Goal: Task Accomplishment & Management: Use online tool/utility

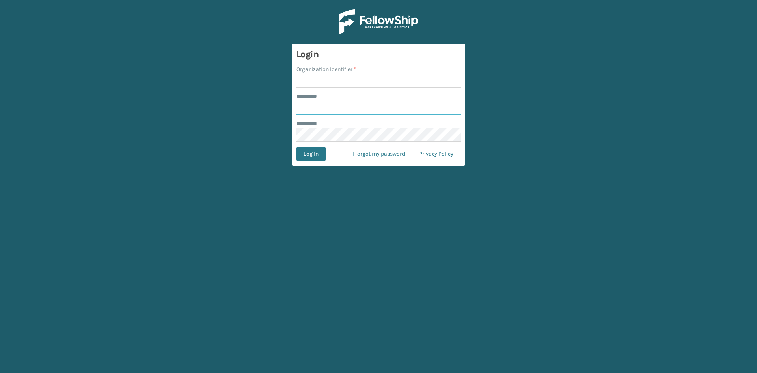
type input "*****"
click at [314, 80] on input "Organization Identifier *" at bounding box center [379, 80] width 164 height 14
type input "SuperAdminOrganization"
click at [315, 155] on button "Log In" at bounding box center [311, 154] width 29 height 14
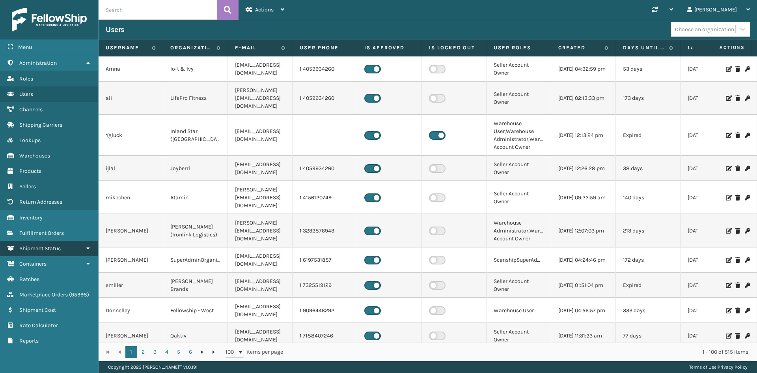
click at [43, 248] on span "Shipment Status" at bounding box center [39, 248] width 41 height 7
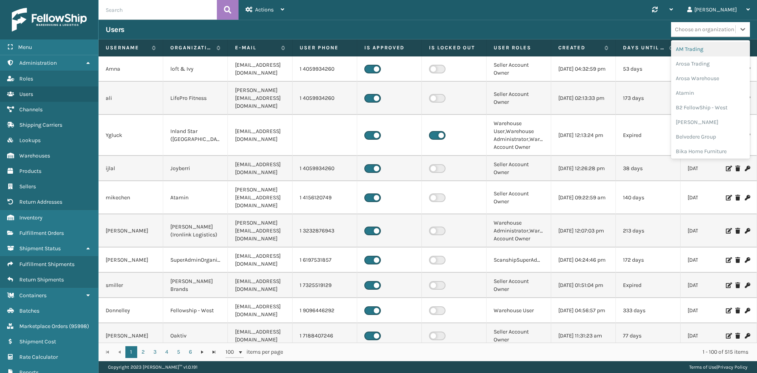
click at [695, 30] on div "Choose an organization" at bounding box center [704, 29] width 59 height 8
click at [701, 107] on div "SleepGeekz" at bounding box center [710, 114] width 79 height 15
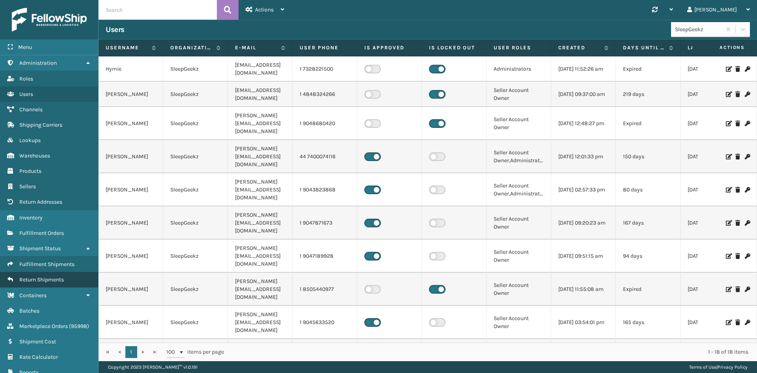
click at [51, 280] on span "Return Shipments" at bounding box center [41, 279] width 45 height 7
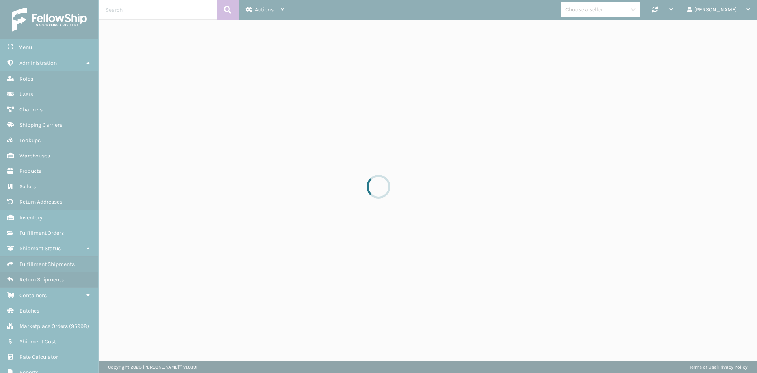
click at [49, 265] on div at bounding box center [378, 186] width 757 height 373
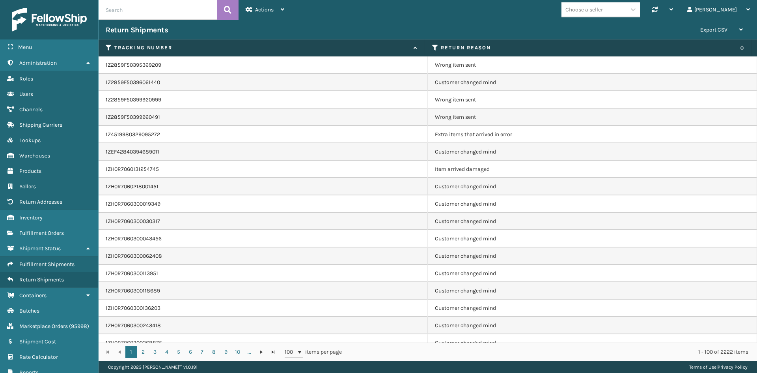
click at [49, 265] on span "Fulfillment Shipments" at bounding box center [46, 264] width 55 height 7
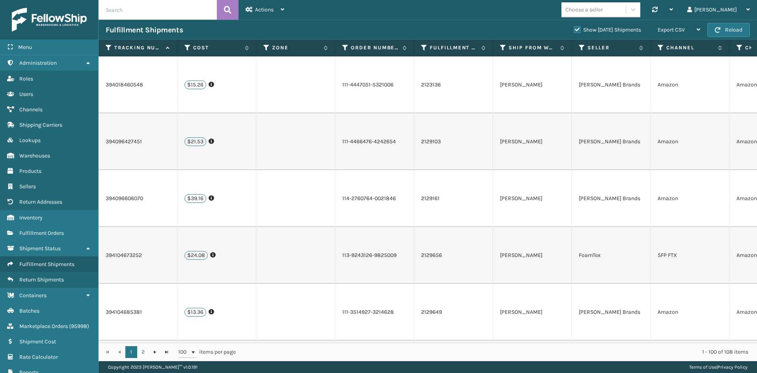
click at [603, 9] on div "Choose a seller" at bounding box center [584, 10] width 37 height 8
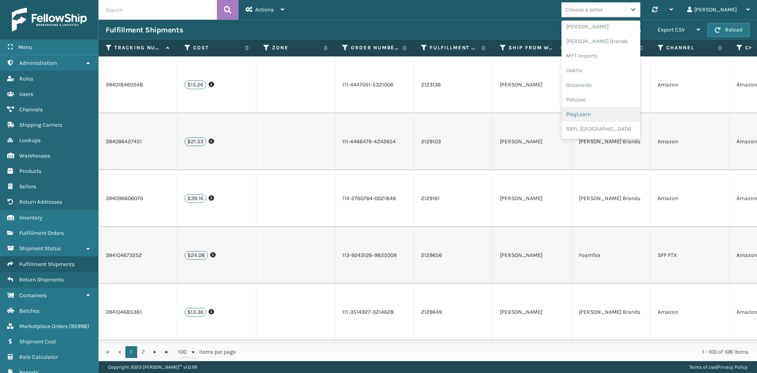
scroll to position [396, 0]
click at [619, 113] on div "SleepGeekz" at bounding box center [601, 115] width 79 height 15
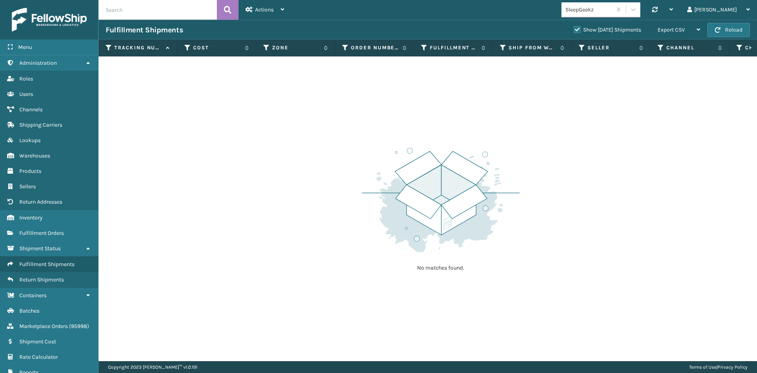
click at [574, 26] on label "Show [DATE] Shipments" at bounding box center [607, 29] width 67 height 7
click at [574, 26] on input "Show [DATE] Shipments" at bounding box center [574, 27] width 0 height 5
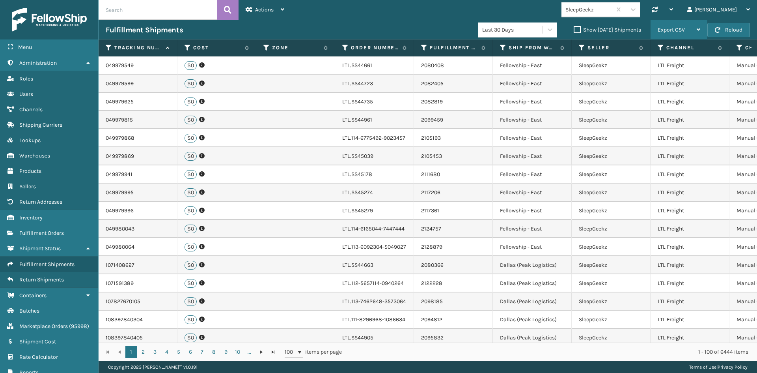
click at [686, 28] on div "Export CSV" at bounding box center [679, 30] width 43 height 20
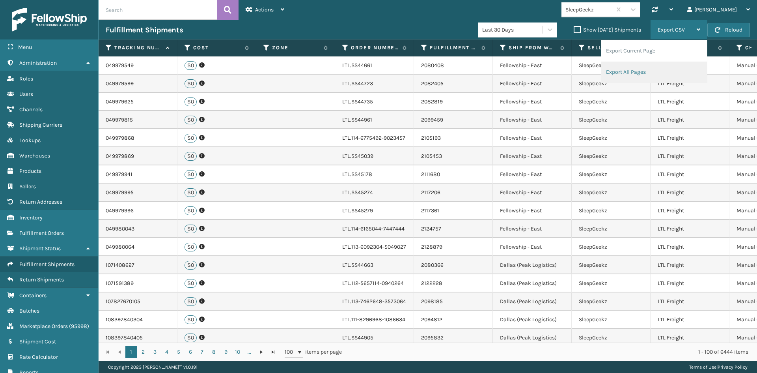
click at [626, 71] on li "Export All Pages" at bounding box center [655, 72] width 106 height 21
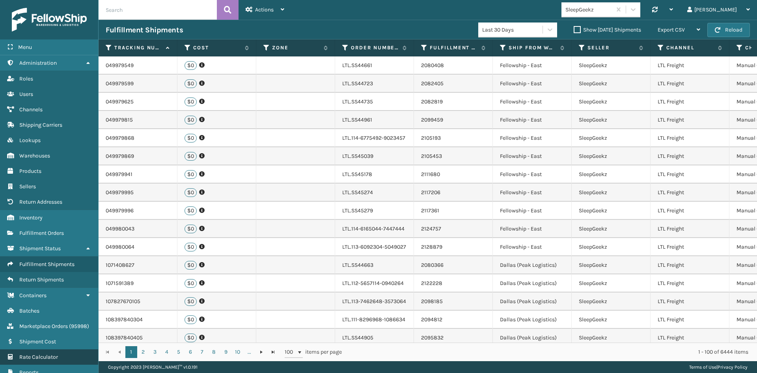
click at [28, 352] on link "Containers Rate Calculator" at bounding box center [49, 356] width 98 height 15
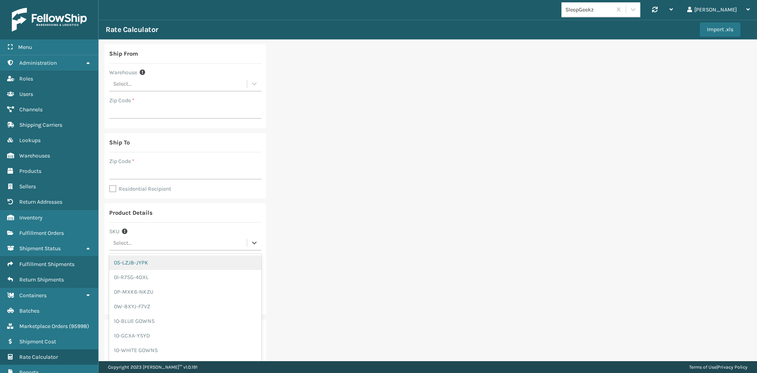
click at [149, 242] on div "Select..." at bounding box center [178, 242] width 138 height 13
type input "gen"
click at [138, 259] on div "GEN-AB-H-F" at bounding box center [185, 259] width 152 height 15
type input "150"
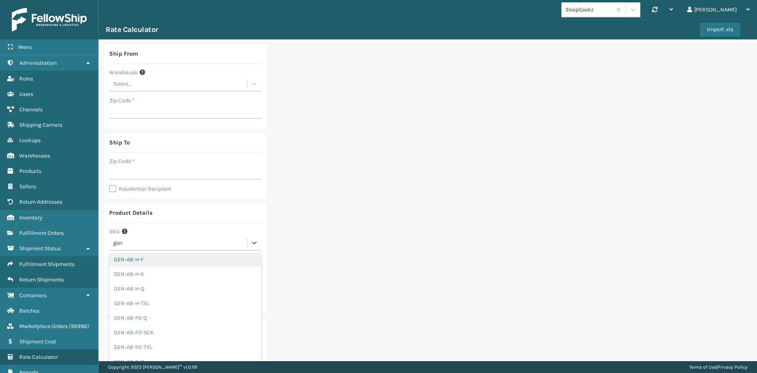
type input "56"
type input "41"
type input "7"
click at [126, 81] on div "Select..." at bounding box center [122, 84] width 19 height 8
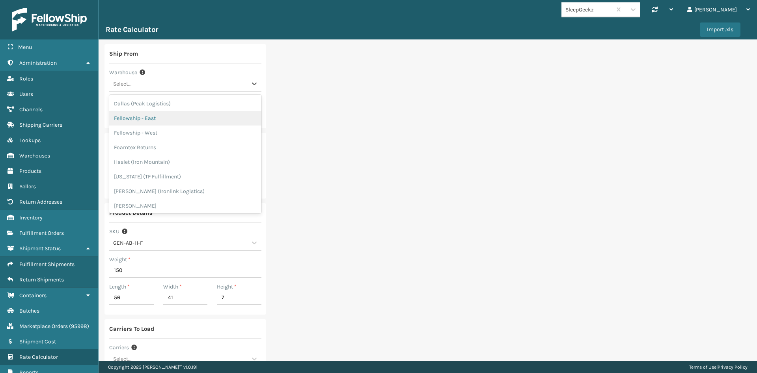
click at [145, 116] on div "Fellowship - East" at bounding box center [185, 118] width 152 height 15
type input "19007"
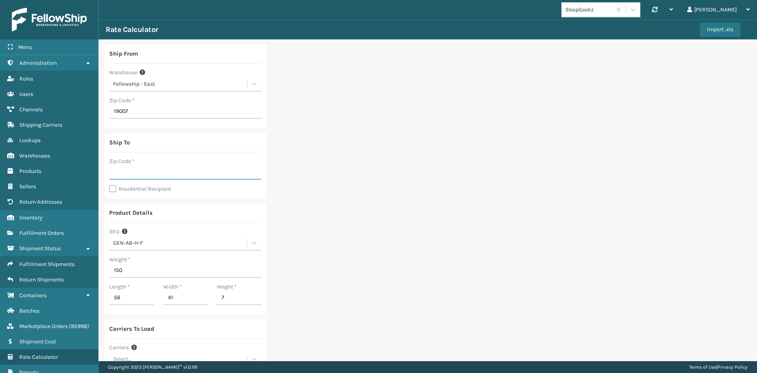
click at [135, 171] on input "Zip Code *" at bounding box center [185, 172] width 152 height 14
type input "46168"
click at [112, 187] on label "Residential Recipient" at bounding box center [140, 188] width 62 height 7
click at [110, 185] on input "Residential Recipient" at bounding box center [109, 184] width 0 height 1
checkbox input "true"
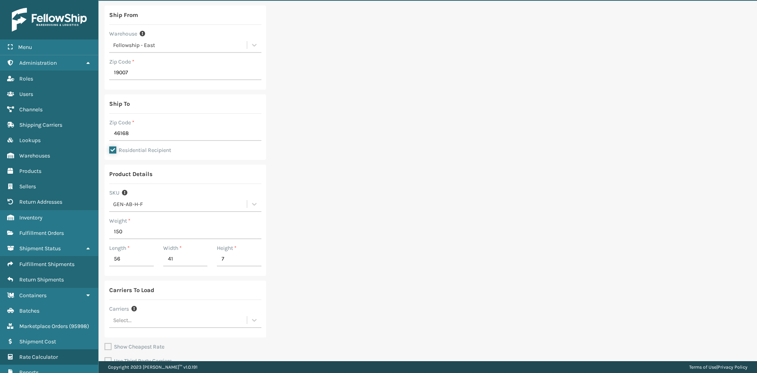
scroll to position [72, 0]
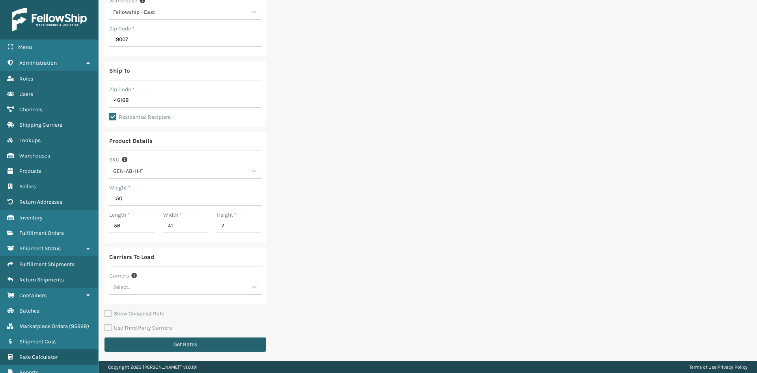
click at [172, 347] on button "Get Rates" at bounding box center [186, 344] width 162 height 14
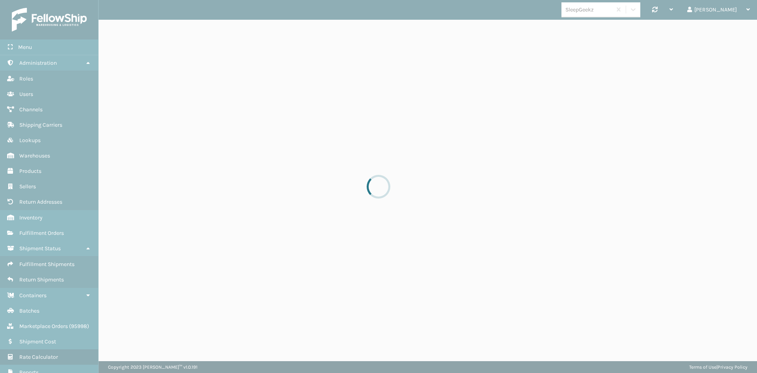
scroll to position [0, 0]
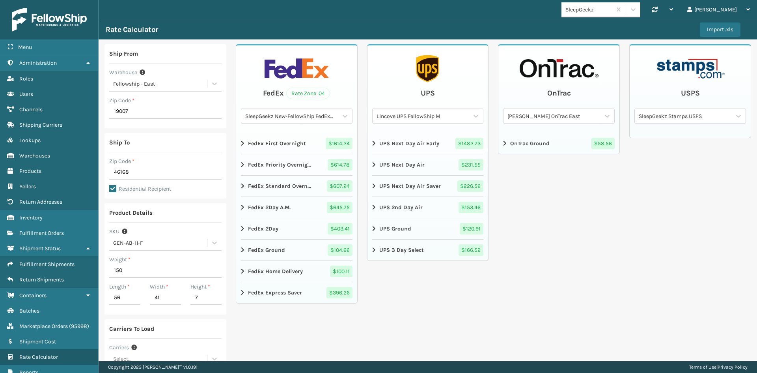
click at [241, 269] on icon at bounding box center [243, 271] width 5 height 6
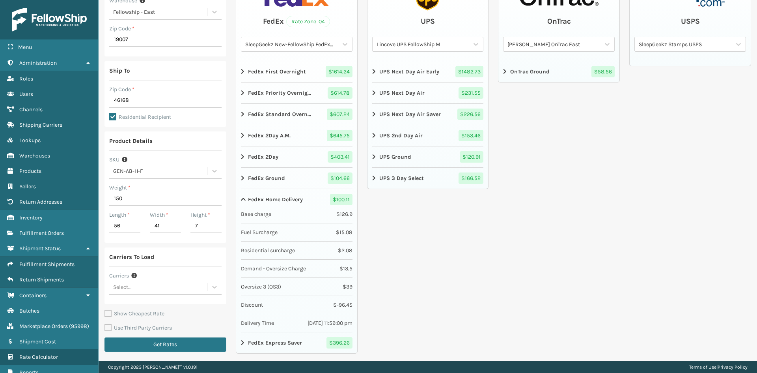
click at [143, 169] on div "GEN-AB-H-F" at bounding box center [160, 171] width 95 height 8
type input "ss14"
click at [152, 268] on div "SS14F-2" at bounding box center [165, 268] width 112 height 15
type input "82"
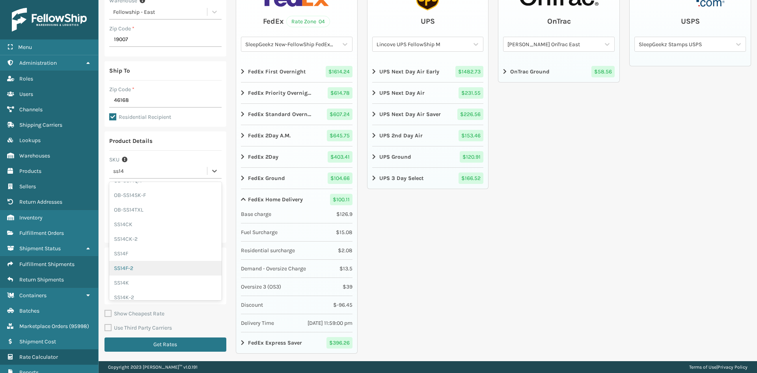
type input "43"
type input "16.5"
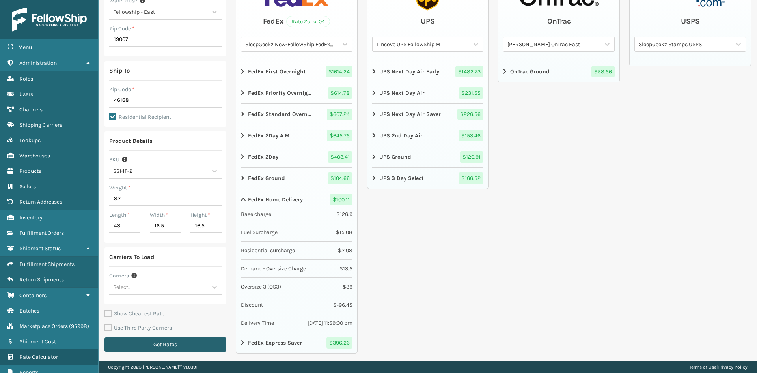
click at [174, 345] on button "Get Rates" at bounding box center [166, 344] width 122 height 14
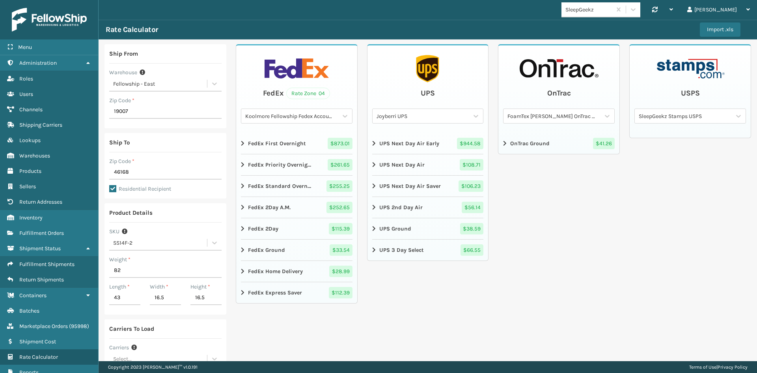
click at [241, 271] on icon at bounding box center [243, 271] width 5 height 6
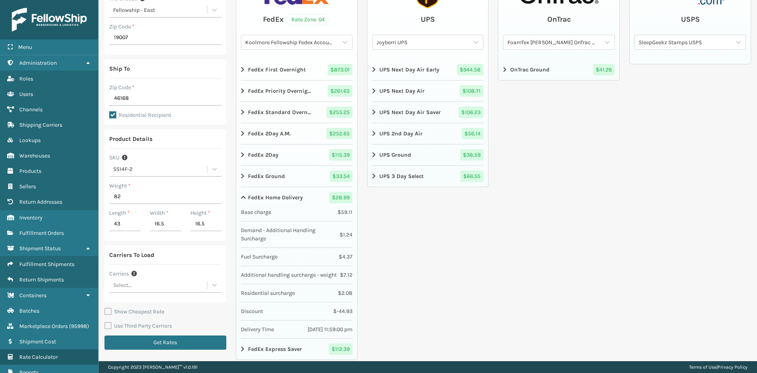
scroll to position [77, 0]
